Goal: Task Accomplishment & Management: Use online tool/utility

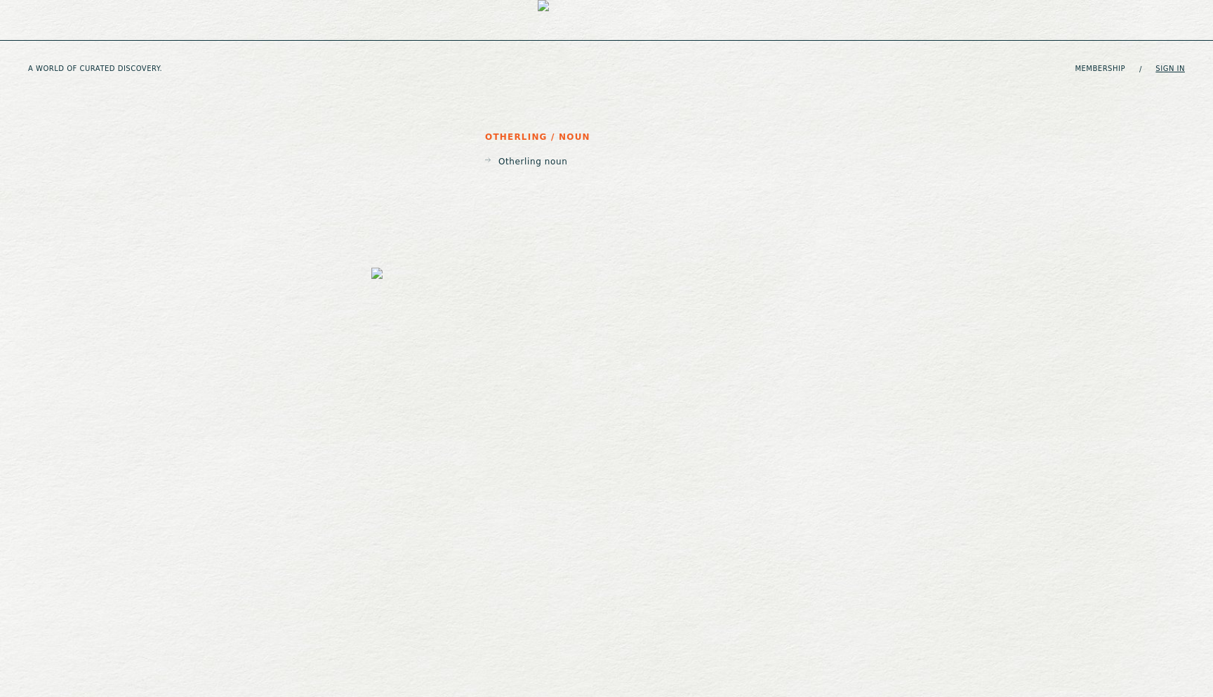
click at [1173, 65] on link "Sign in" at bounding box center [1170, 69] width 29 height 8
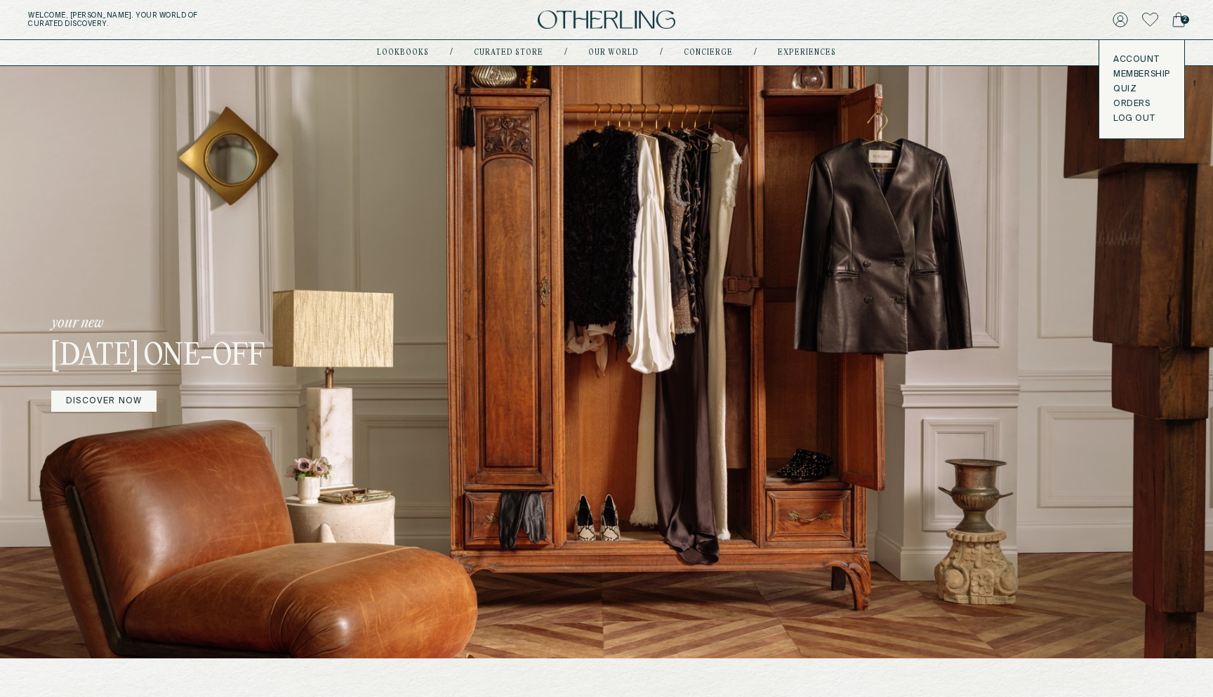
click at [1127, 53] on div "Account Membership Quiz Orders LOG OUT" at bounding box center [1142, 89] width 85 height 98
click at [1123, 86] on link "Quiz" at bounding box center [1142, 89] width 57 height 11
